Goal: Navigation & Orientation: Find specific page/section

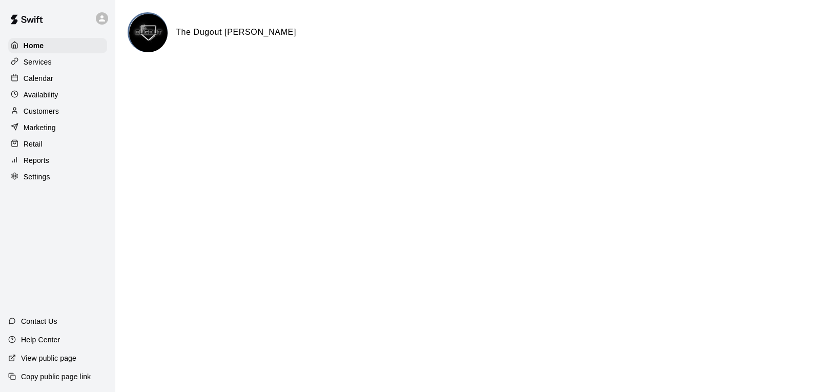
click at [59, 82] on div "Calendar" at bounding box center [57, 78] width 99 height 15
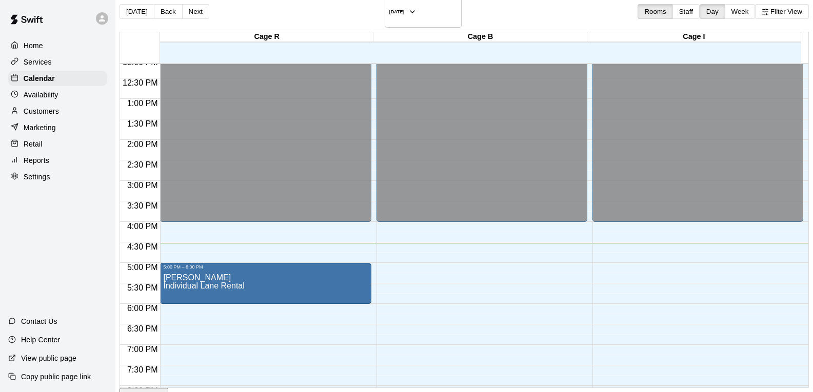
scroll to position [496, 0]
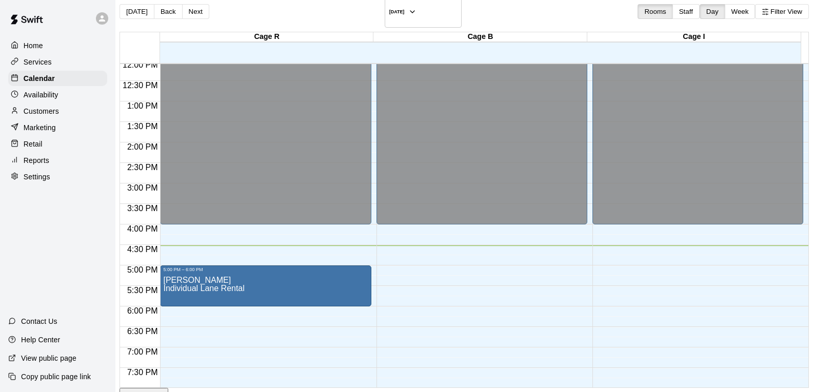
click at [52, 97] on p "Availability" at bounding box center [41, 95] width 35 height 10
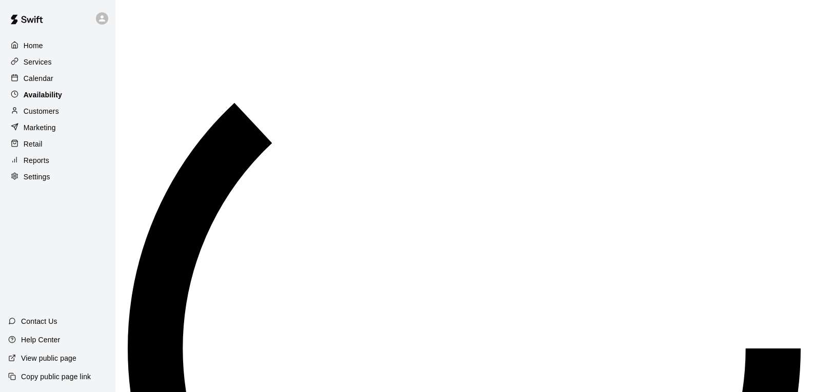
scroll to position [649, 0]
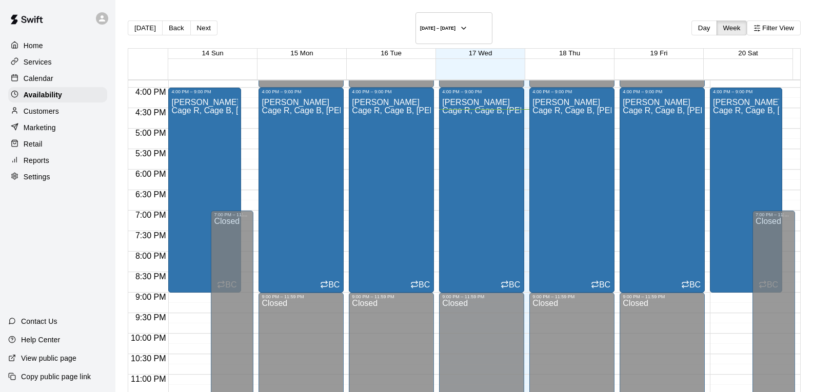
click at [51, 76] on p "Calendar" at bounding box center [39, 78] width 30 height 10
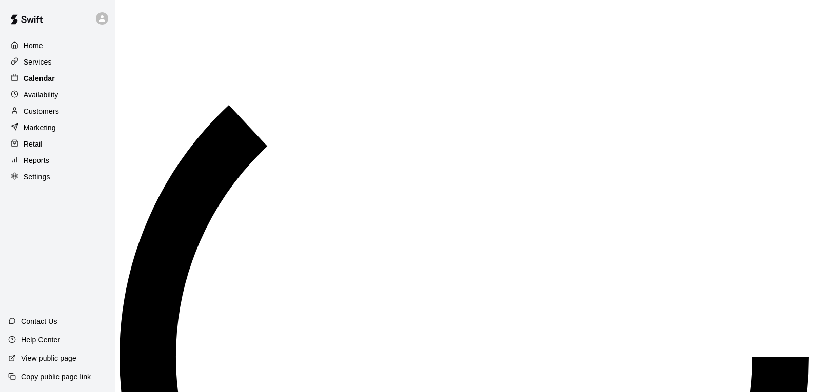
scroll to position [618, 0]
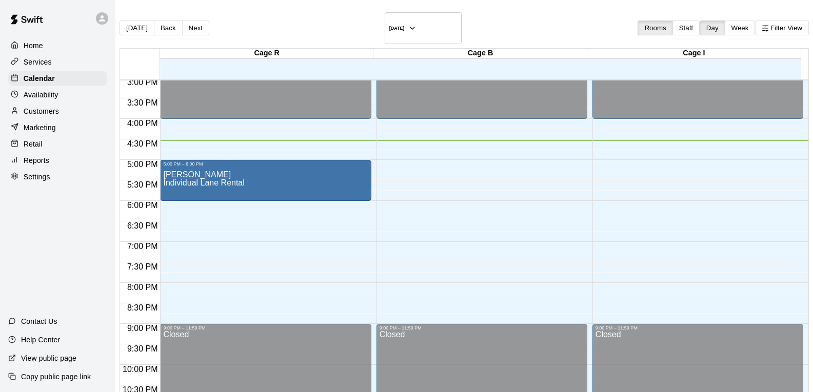
click at [59, 116] on div "Customers" at bounding box center [57, 111] width 99 height 15
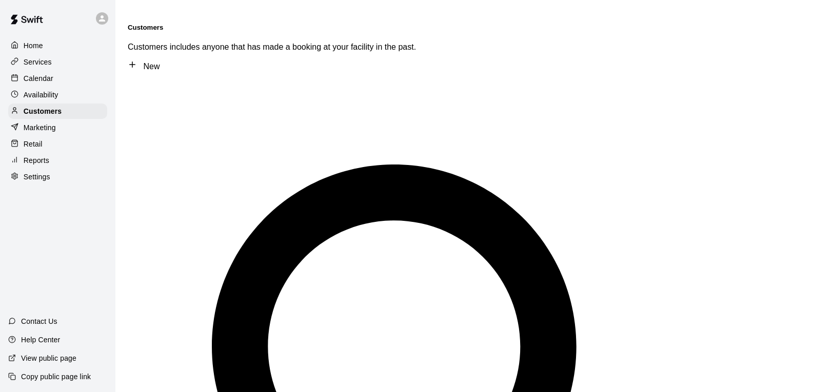
click at [39, 81] on p "Calendar" at bounding box center [39, 78] width 30 height 10
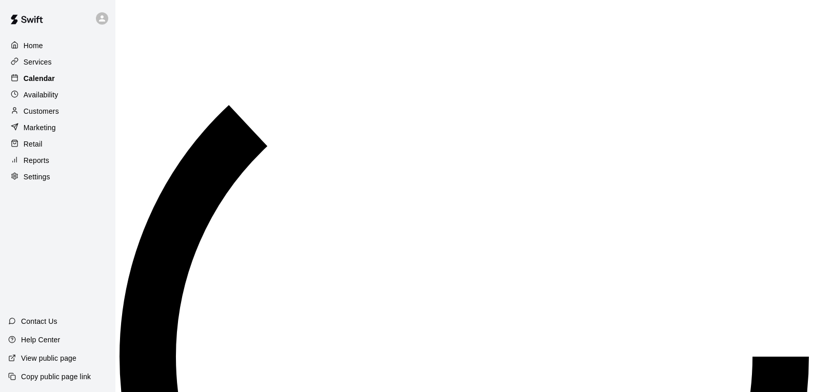
scroll to position [618, 0]
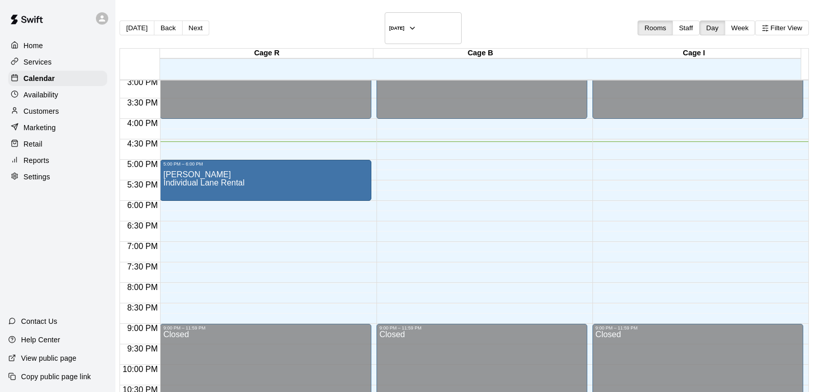
click at [44, 145] on div "Retail" at bounding box center [57, 143] width 99 height 15
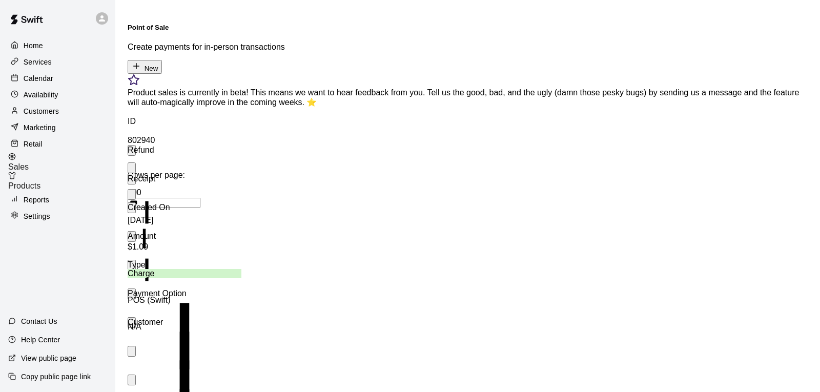
click at [62, 166] on div "Sales" at bounding box center [61, 162] width 107 height 19
click at [41, 182] on span "Products" at bounding box center [24, 186] width 32 height 9
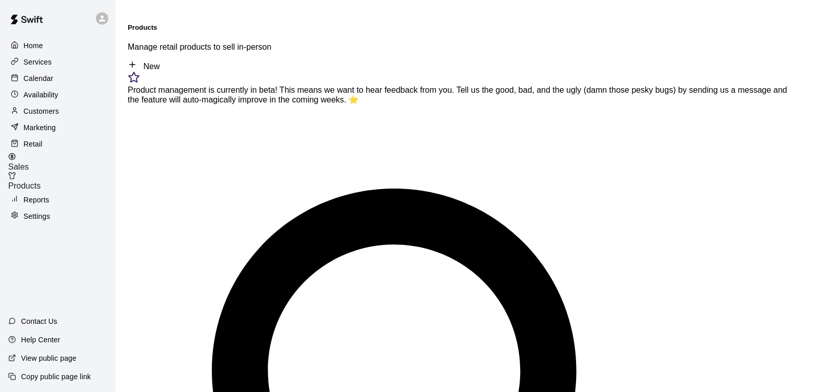
click at [39, 81] on p "Calendar" at bounding box center [39, 78] width 30 height 10
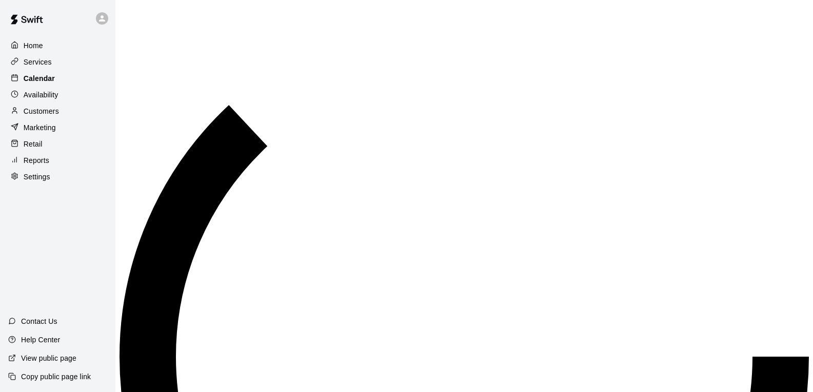
scroll to position [618, 0]
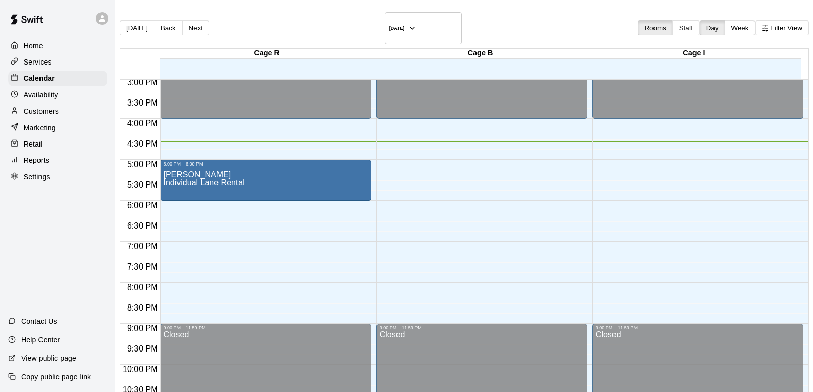
click at [53, 145] on div "Retail" at bounding box center [57, 143] width 99 height 15
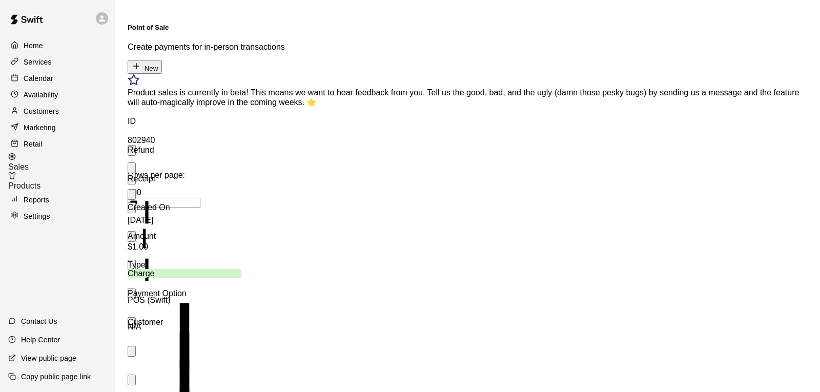
click at [41, 182] on span "Products" at bounding box center [24, 186] width 32 height 9
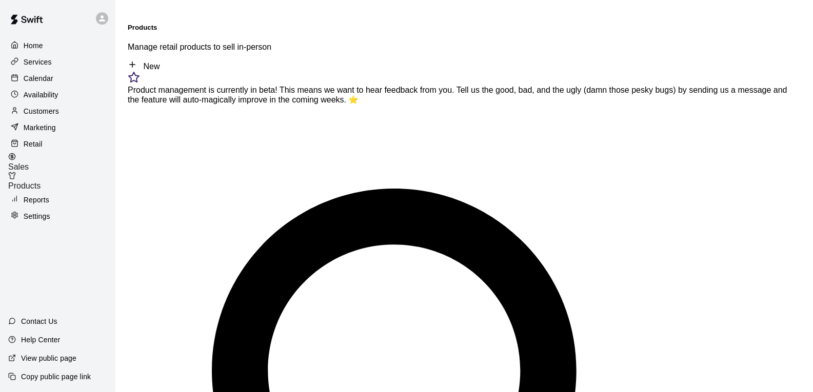
click at [40, 79] on p "Calendar" at bounding box center [39, 78] width 30 height 10
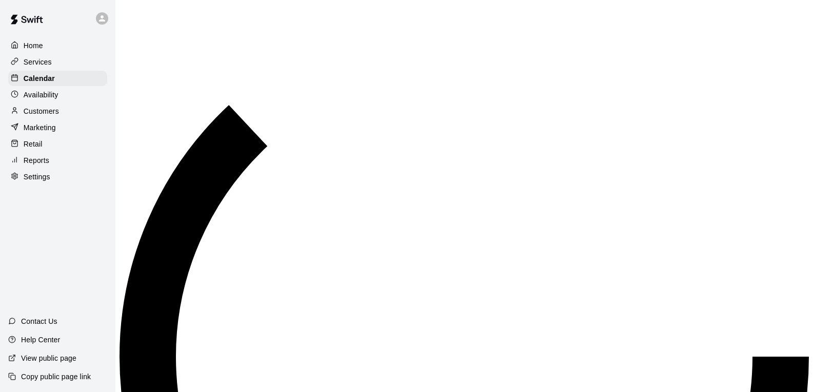
scroll to position [618, 0]
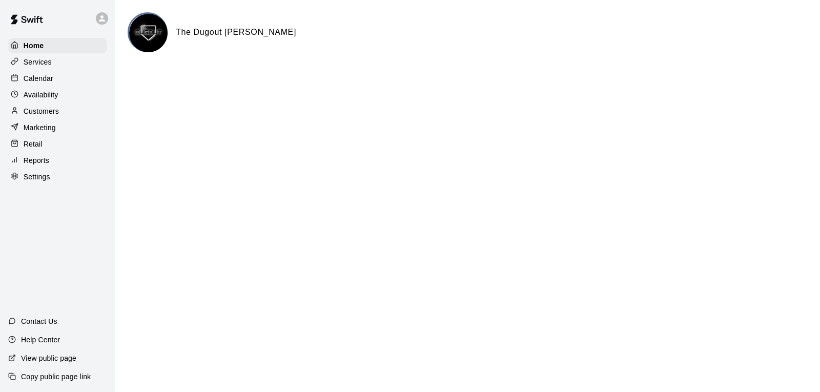
click at [43, 82] on p "Calendar" at bounding box center [39, 78] width 30 height 10
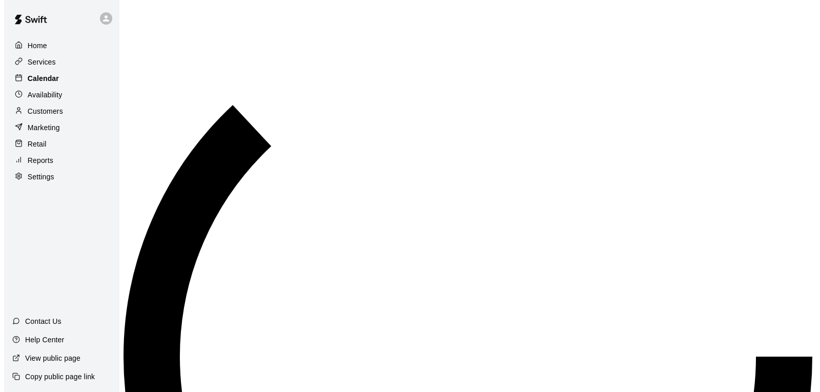
scroll to position [618, 0]
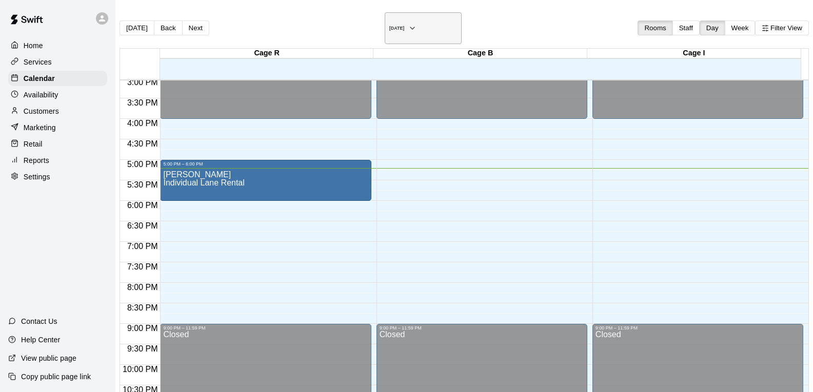
click at [416, 22] on icon "button" at bounding box center [412, 28] width 8 height 12
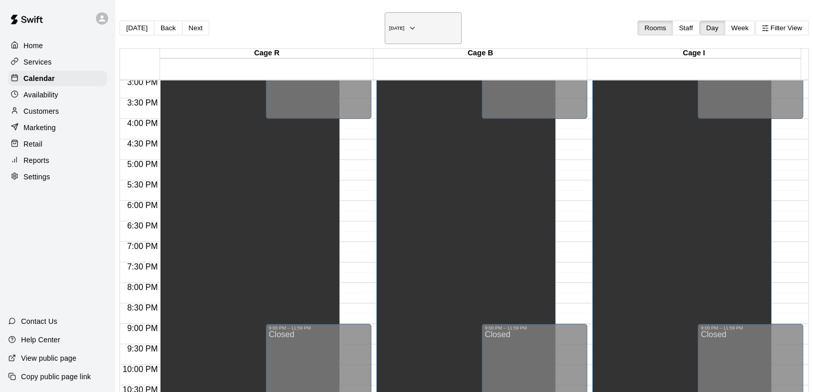
click at [416, 22] on icon "button" at bounding box center [412, 28] width 8 height 12
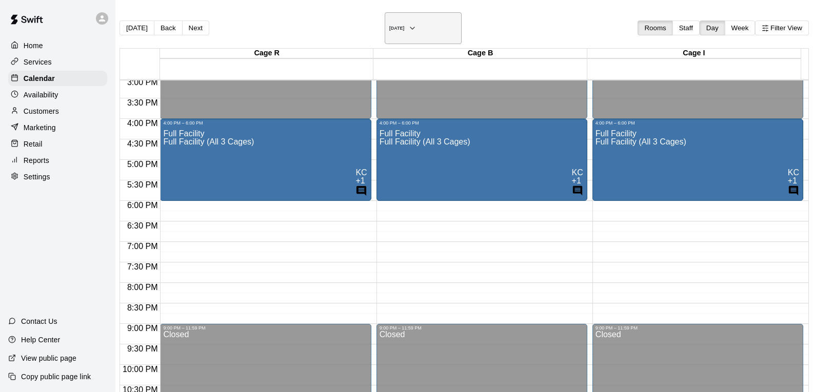
click at [443, 24] on button "Friday Sep 19" at bounding box center [423, 28] width 77 height 32
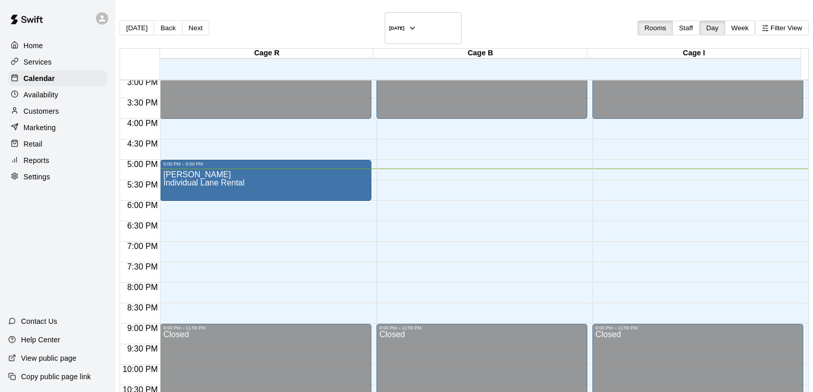
click at [46, 43] on div "Home" at bounding box center [57, 45] width 99 height 15
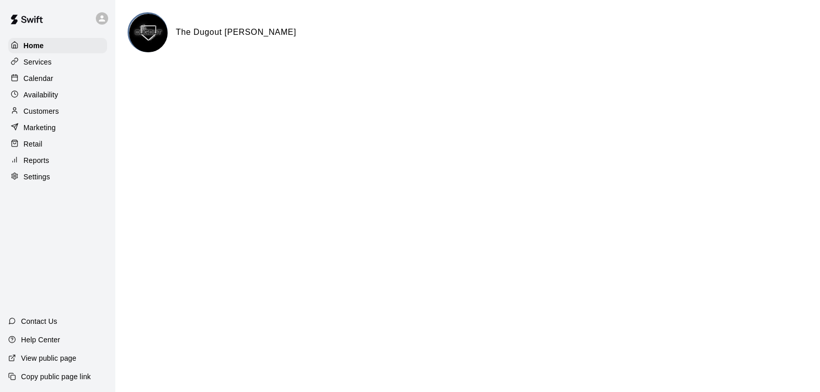
click at [87, 114] on div "Customers" at bounding box center [57, 111] width 99 height 15
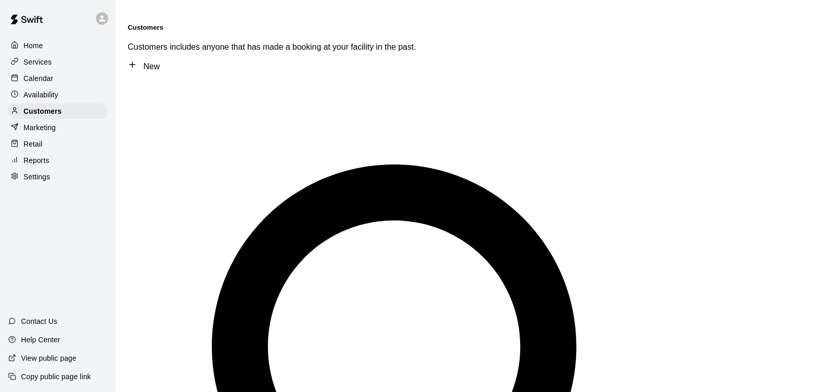
drag, startPoint x: 64, startPoint y: 46, endPoint x: 52, endPoint y: 46, distance: 11.8
click at [52, 46] on div "Home" at bounding box center [57, 45] width 99 height 15
